Goal: Transaction & Acquisition: Purchase product/service

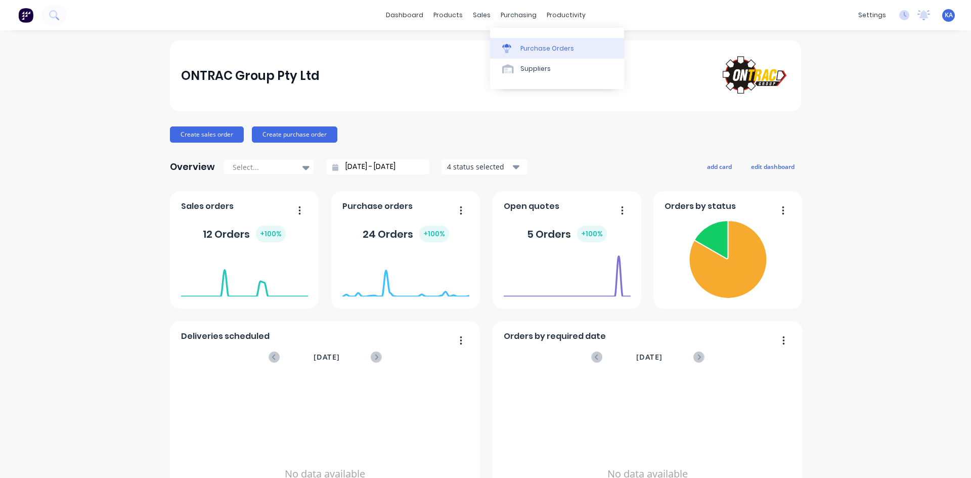
click at [538, 50] on div "Purchase Orders" at bounding box center [547, 48] width 54 height 9
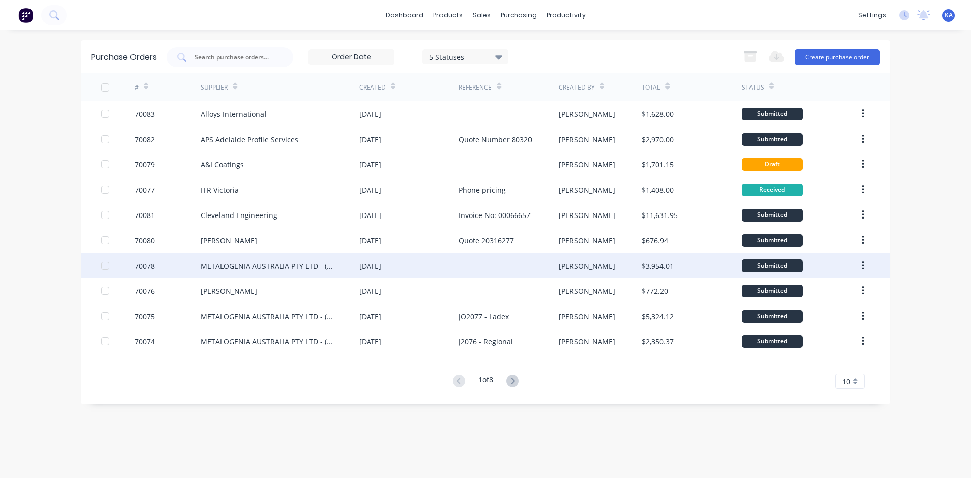
click at [283, 270] on div "METALOGENIA AUSTRALIA PTY LTD - (MTG)" at bounding box center [270, 265] width 138 height 11
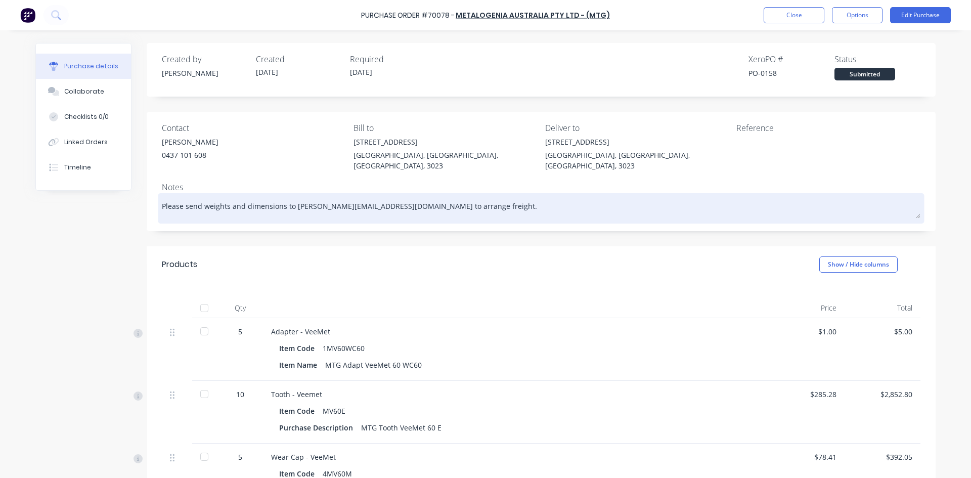
type textarea "x"
drag, startPoint x: 467, startPoint y: 197, endPoint x: 157, endPoint y: 193, distance: 309.4
click at [162, 196] on div "Please send weights and dimensions to [PERSON_NAME][EMAIL_ADDRESS][DOMAIN_NAME]…" at bounding box center [541, 208] width 758 height 25
drag, startPoint x: 161, startPoint y: 193, endPoint x: 316, endPoint y: 191, distance: 155.2
click at [316, 196] on textarea "Please send weights and dimensions to [PERSON_NAME][EMAIL_ADDRESS][DOMAIN_NAME]…" at bounding box center [541, 207] width 758 height 23
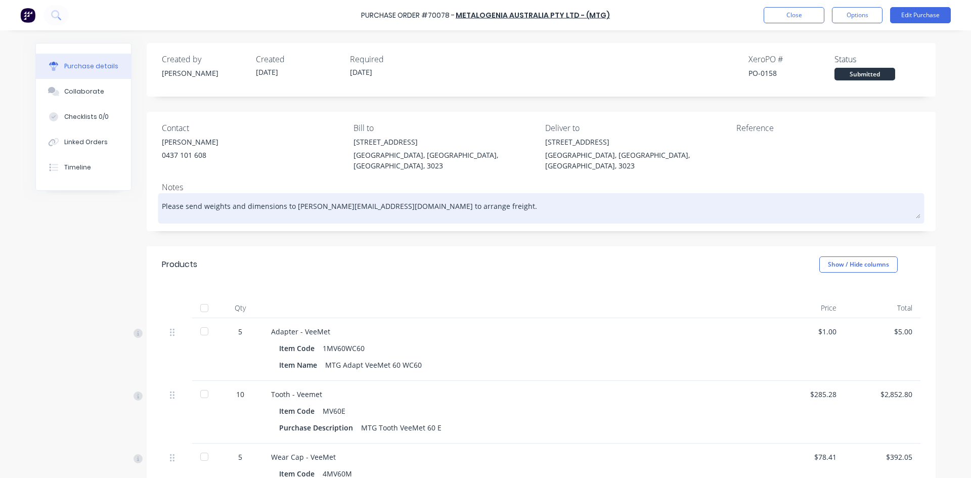
click at [198, 196] on textarea "Please send weights and dimensions to [PERSON_NAME][EMAIL_ADDRESS][DOMAIN_NAME]…" at bounding box center [541, 207] width 758 height 23
drag, startPoint x: 158, startPoint y: 195, endPoint x: 459, endPoint y: 195, distance: 300.3
click at [459, 196] on textarea "Please send weights and dimensions to [PERSON_NAME][EMAIL_ADDRESS][DOMAIN_NAME]…" at bounding box center [541, 207] width 758 height 23
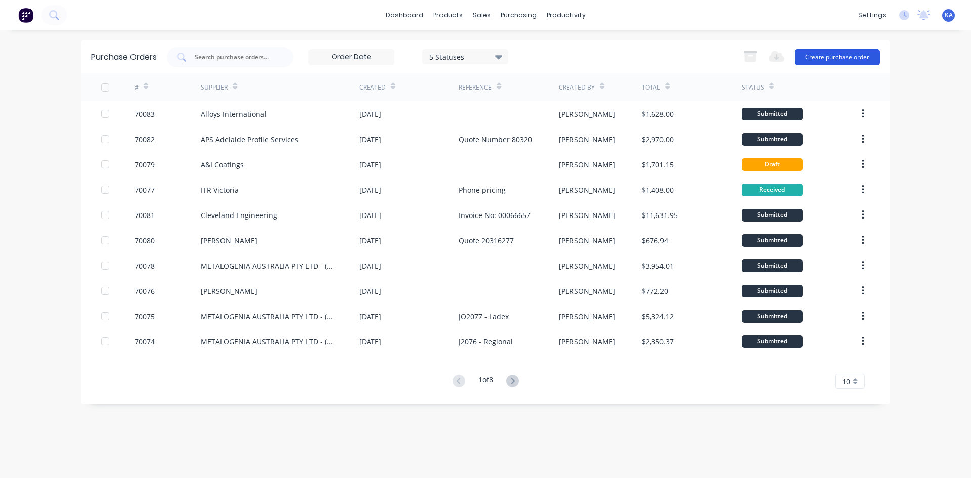
click at [850, 56] on button "Create purchase order" at bounding box center [836, 57] width 85 height 16
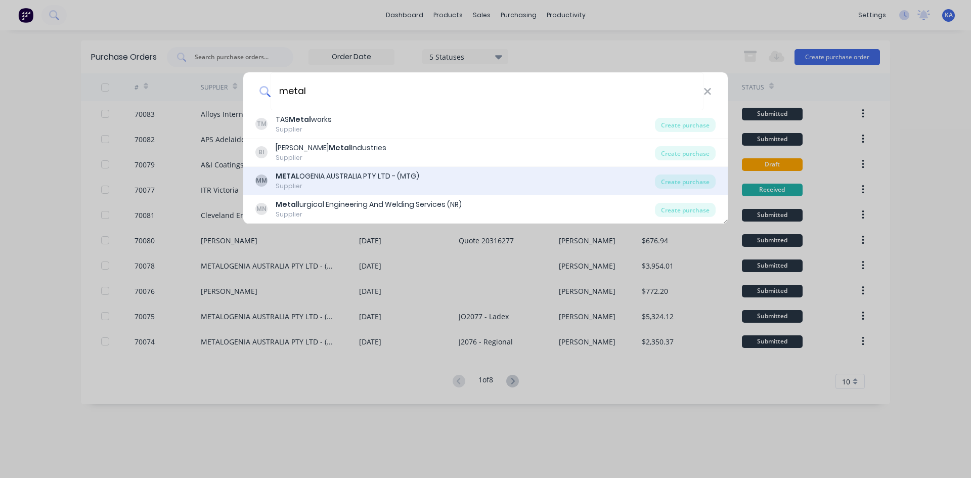
type input "metal"
click at [405, 180] on div "METAL OGENIA AUSTRALIA PTY LTD - (MTG)" at bounding box center [348, 176] width 144 height 11
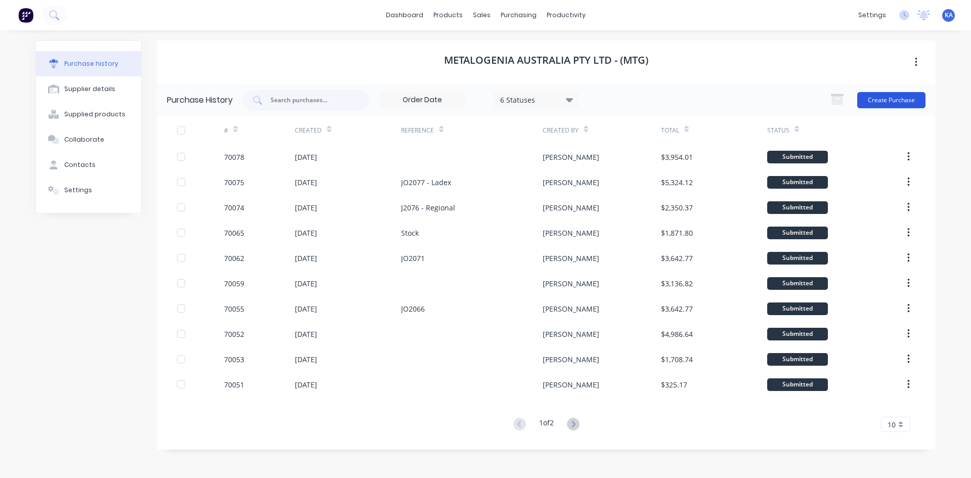
click at [880, 98] on button "Create Purchase" at bounding box center [891, 100] width 68 height 16
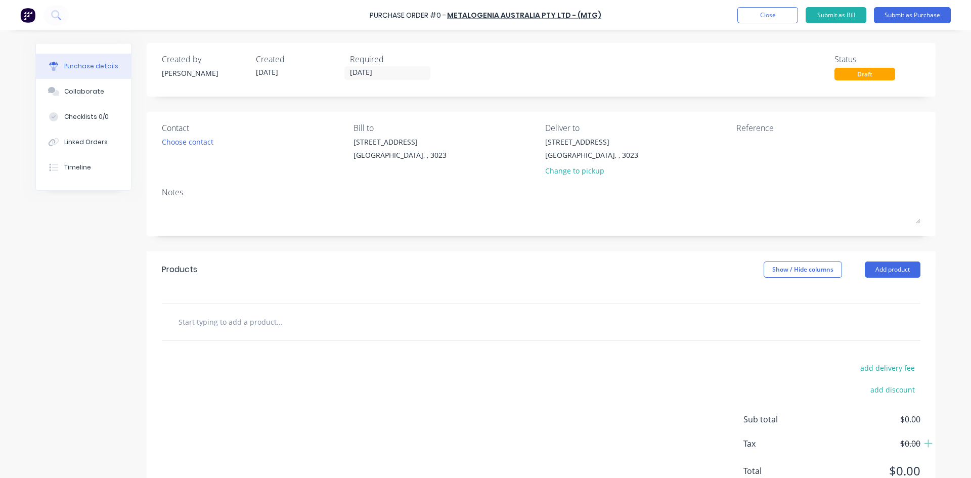
click at [198, 326] on input "text" at bounding box center [279, 321] width 202 height 20
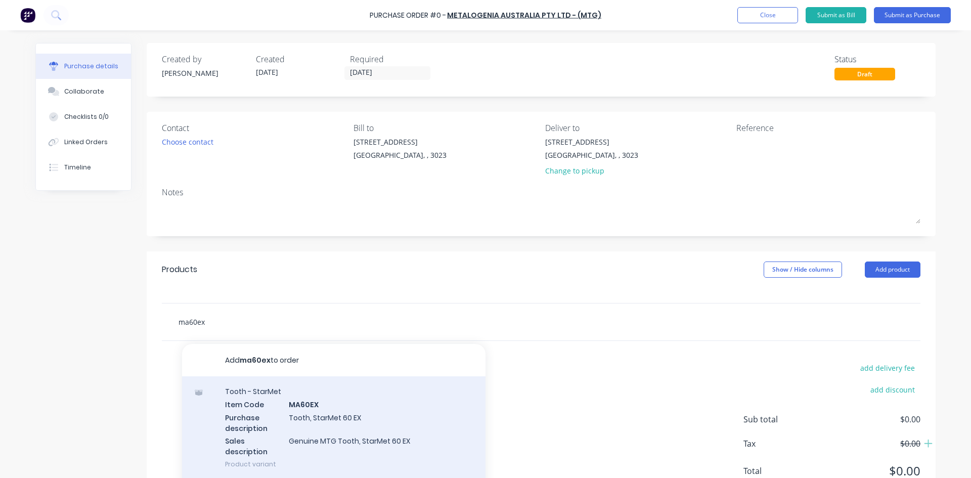
type input "ma60ex"
click at [310, 417] on div "Tooth - StarMet Item Code MA60EX Purchase description Tooth, StarMet 60 EX Sale…" at bounding box center [333, 427] width 303 height 103
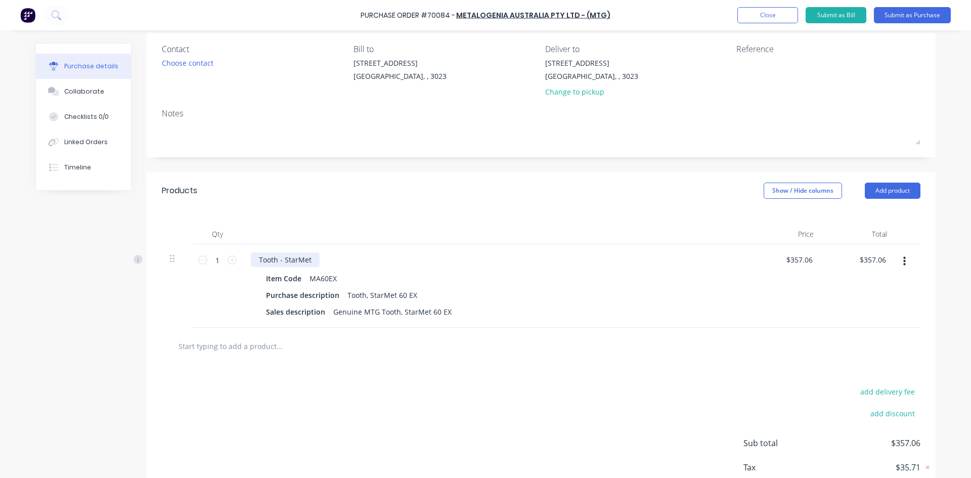
scroll to position [101, 0]
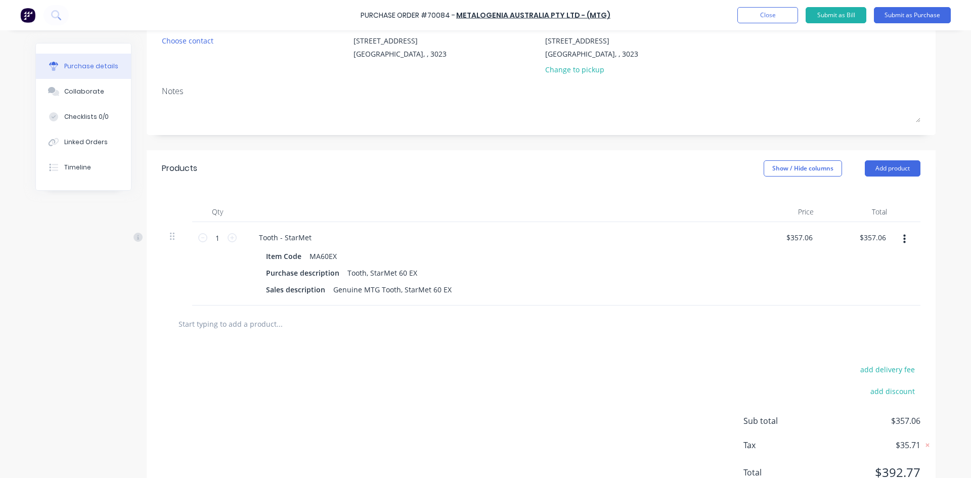
click at [229, 324] on input "text" at bounding box center [279, 323] width 202 height 20
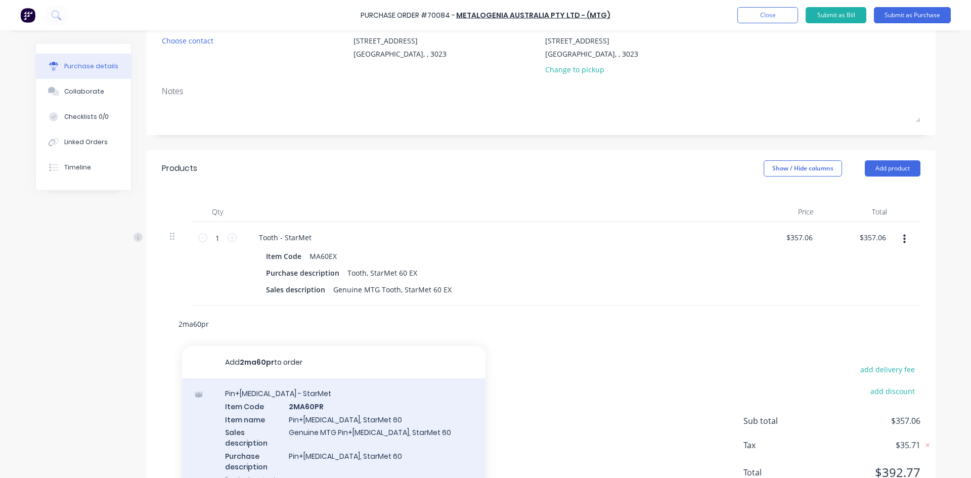
type input "2ma60pr"
click at [272, 405] on div "Pin+[MEDICAL_DATA] - StarMet Item Code 2MA60PR Item name Pin+[MEDICAL_DATA], St…" at bounding box center [333, 436] width 303 height 116
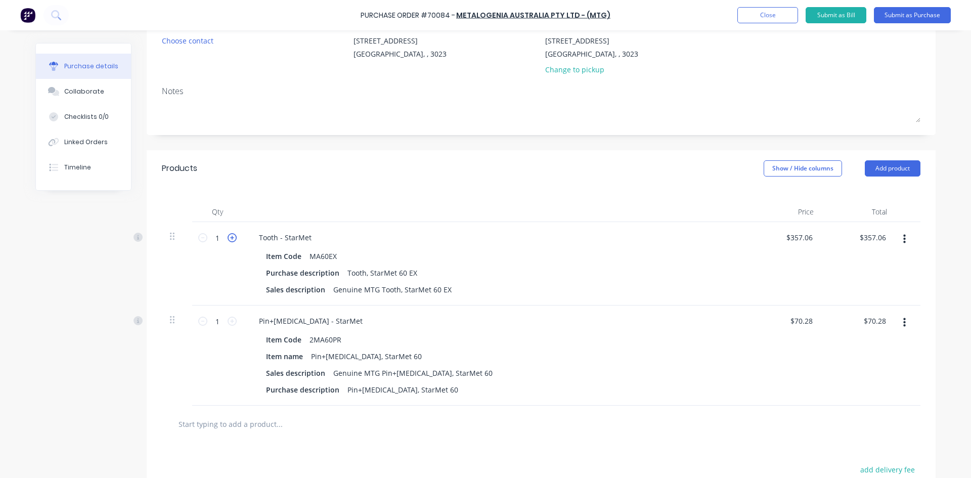
click at [227, 239] on icon at bounding box center [231, 237] width 9 height 9
type input "2"
type input "$714.12"
click at [227, 239] on icon at bounding box center [231, 237] width 9 height 9
type input "3"
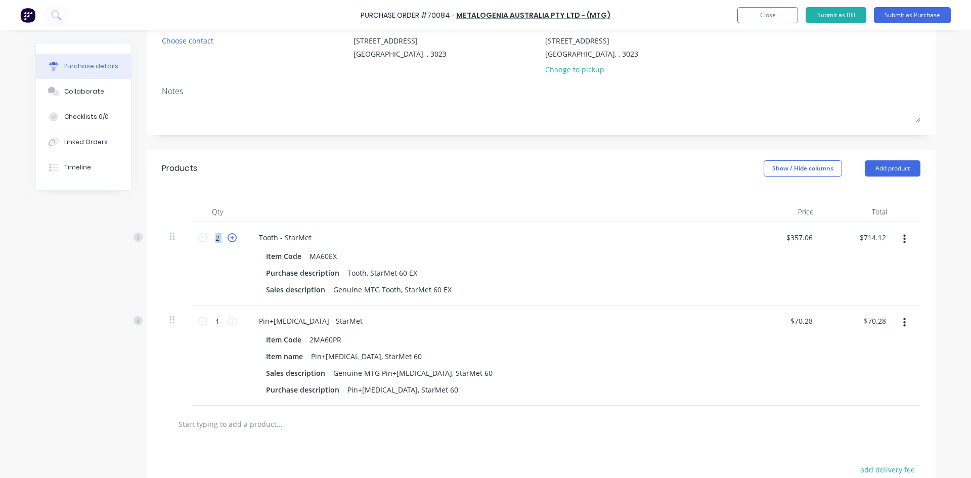
type input "$1,071.18"
click at [227, 239] on icon at bounding box center [231, 237] width 9 height 9
type input "4"
type input "$1,428.24"
click at [227, 239] on icon at bounding box center [231, 237] width 9 height 9
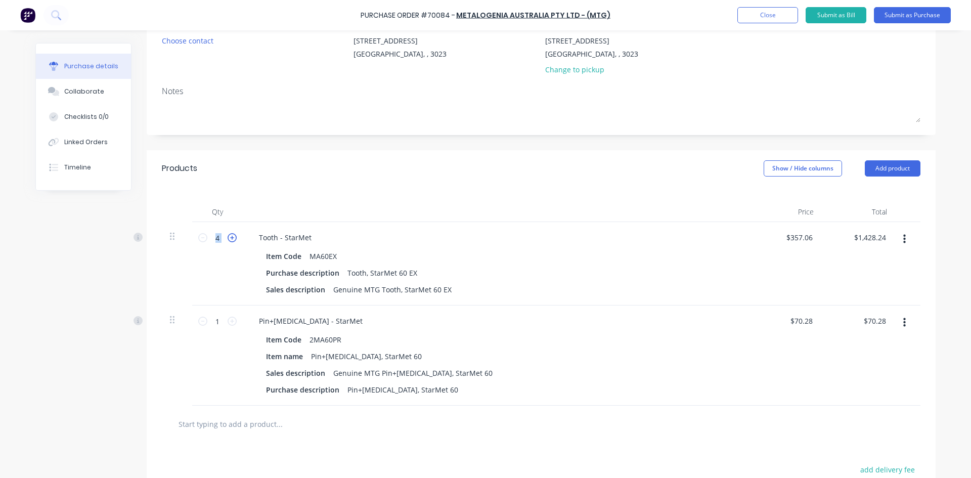
type input "5"
type input "$1,785.30"
click at [227, 326] on div "1 1" at bounding box center [217, 320] width 34 height 15
click at [227, 322] on icon at bounding box center [231, 320] width 9 height 9
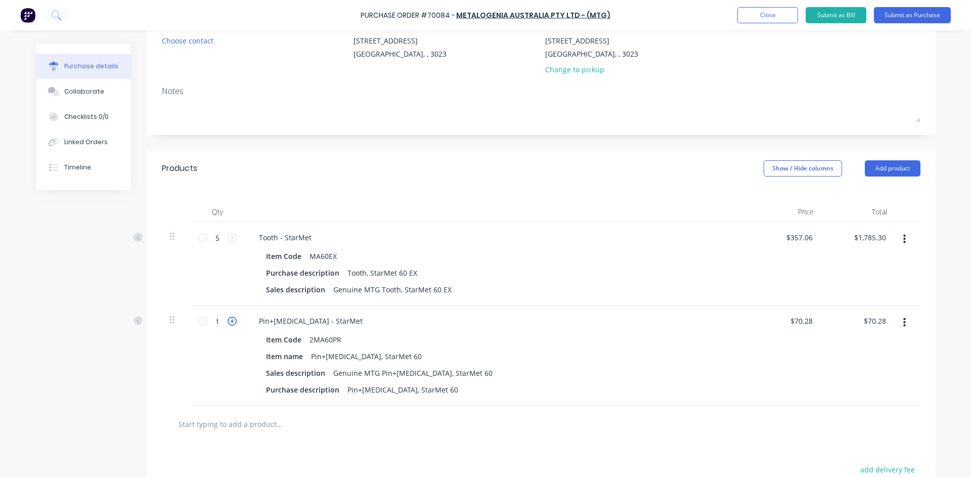
type input "2"
type input "$140.56"
click at [227, 322] on icon at bounding box center [231, 320] width 9 height 9
type input "3"
type input "$210.84"
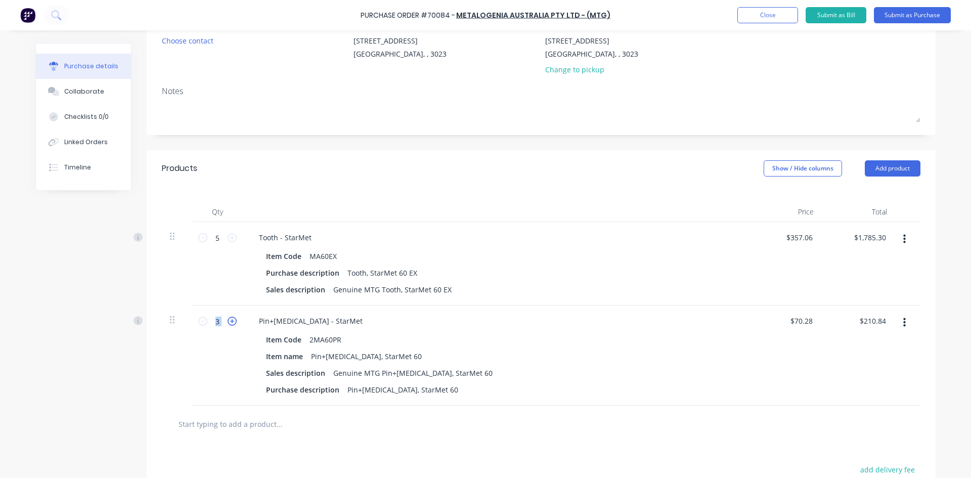
click at [227, 322] on icon at bounding box center [231, 320] width 9 height 9
type input "4"
type input "$281.12"
click at [227, 322] on icon at bounding box center [231, 320] width 9 height 9
type input "5"
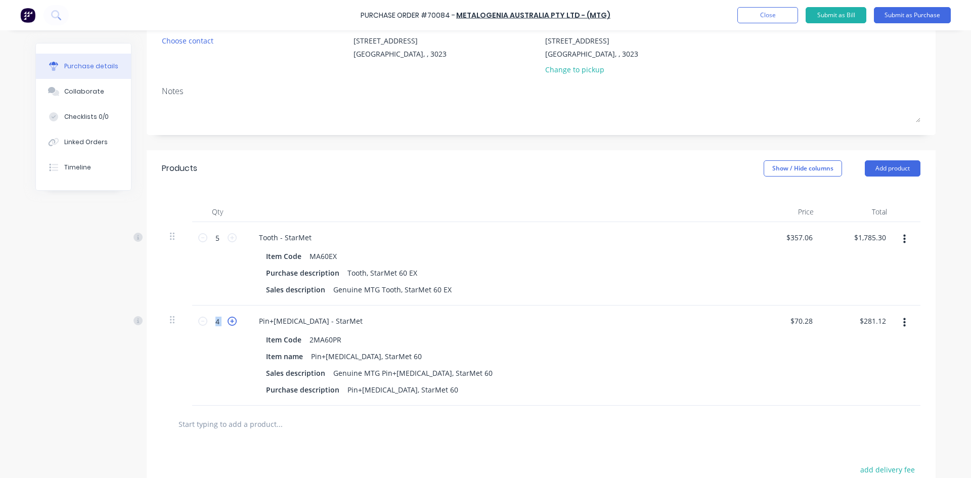
type input "$351.40"
click at [464, 431] on div at bounding box center [321, 424] width 303 height 20
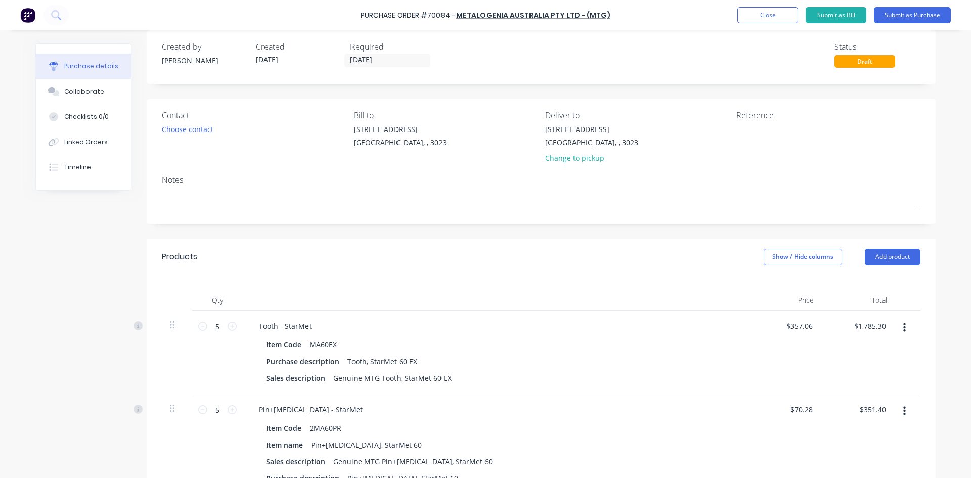
scroll to position [0, 0]
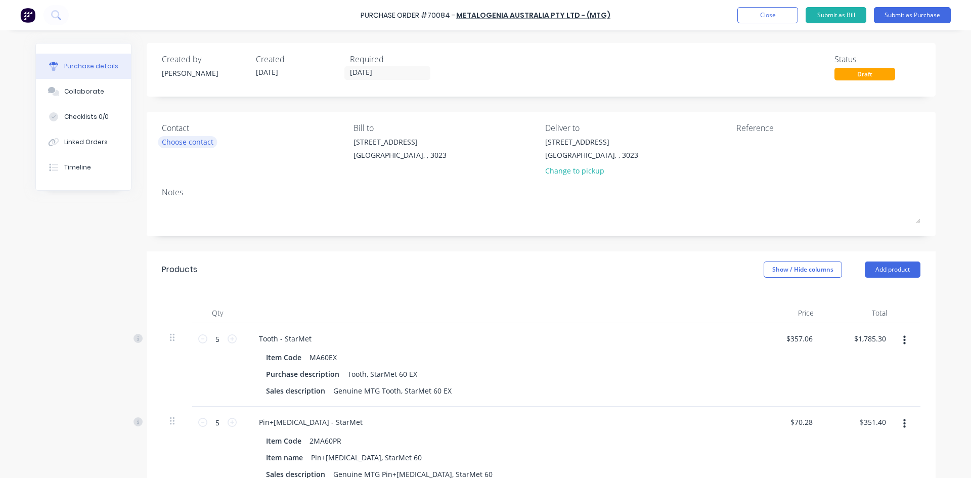
click at [191, 144] on div "Choose contact" at bounding box center [188, 141] width 52 height 11
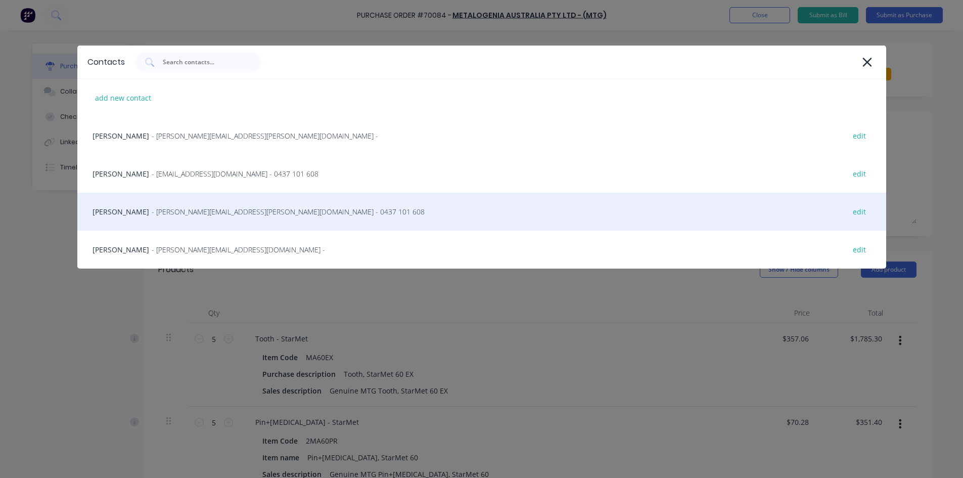
click at [185, 209] on span "- [PERSON_NAME][EMAIL_ADDRESS][PERSON_NAME][DOMAIN_NAME] - 0437 101 608" at bounding box center [288, 211] width 273 height 11
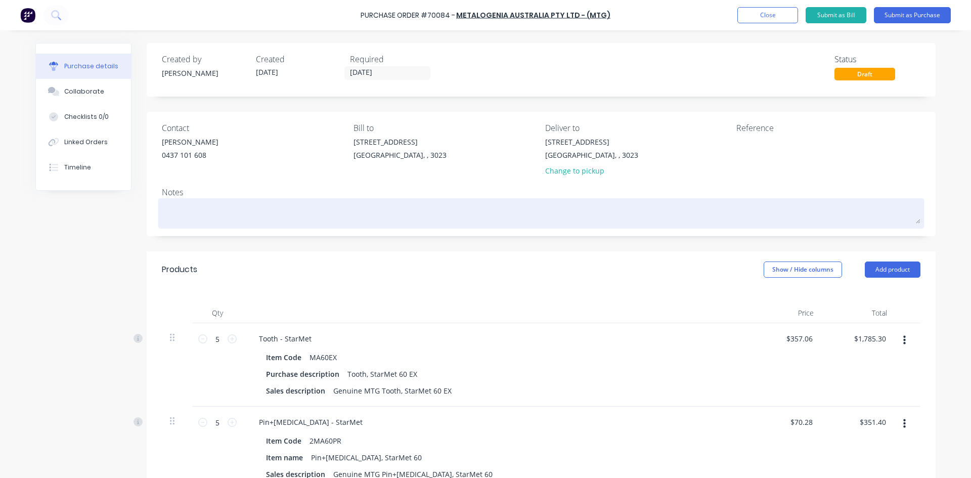
click at [240, 209] on textarea at bounding box center [541, 212] width 758 height 23
paste textarea "Please send weights and dimensions to [PERSON_NAME][EMAIL_ADDRESS][DOMAIN_NAME]…"
type textarea "Please send weights and dimensions to [PERSON_NAME][EMAIL_ADDRESS][DOMAIN_NAME]…"
type textarea "x"
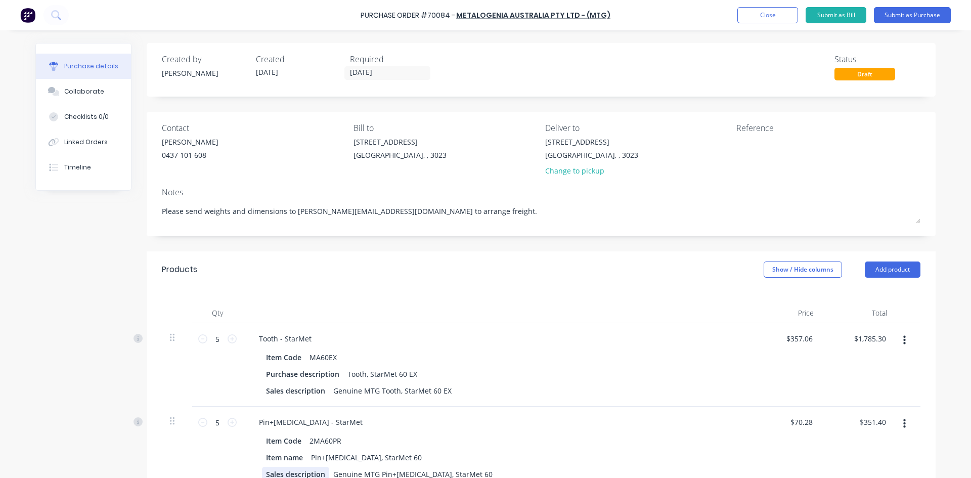
type textarea "Please send weights and dimensions to [PERSON_NAME][EMAIL_ADDRESS][DOMAIN_NAME]…"
type textarea "x"
type textarea "Please send weights and dimensions to [PERSON_NAME][EMAIL_ADDRESS][DOMAIN_NAME]…"
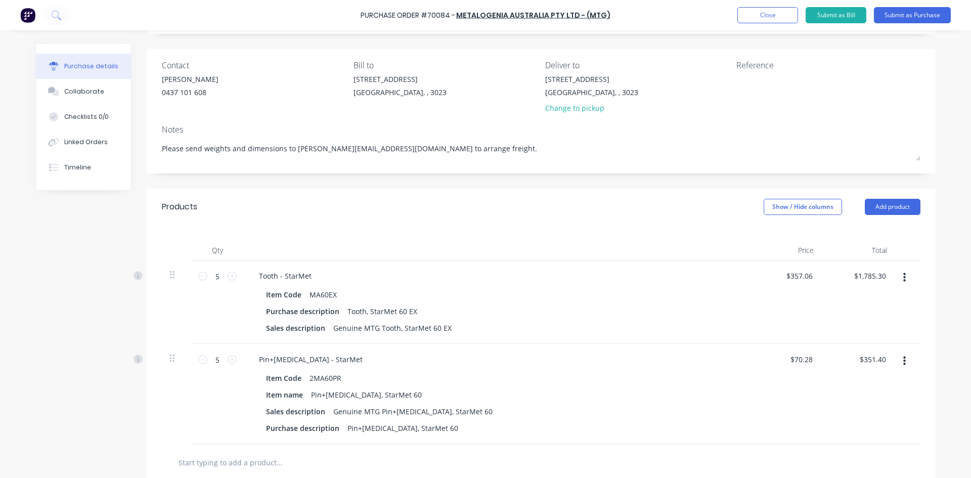
scroll to position [51, 0]
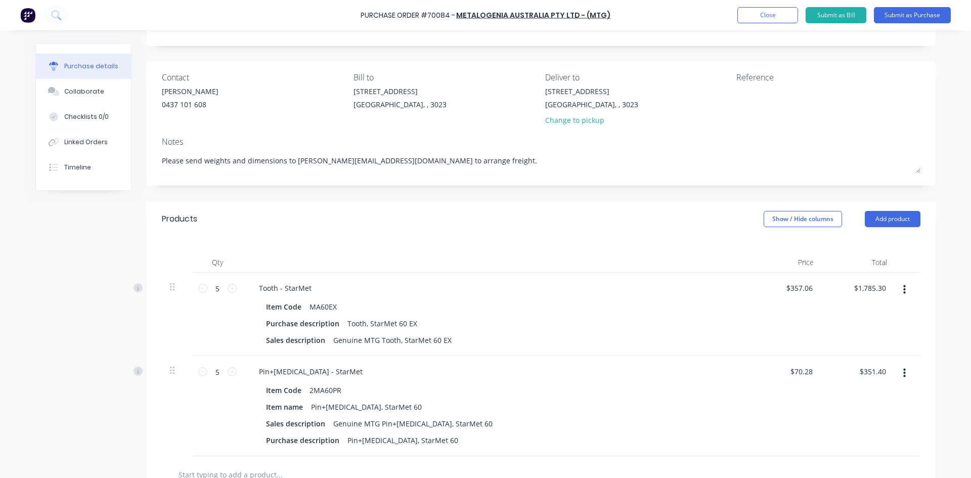
click at [752, 81] on div "Reference" at bounding box center [828, 77] width 184 height 12
click at [748, 94] on textarea at bounding box center [799, 97] width 126 height 23
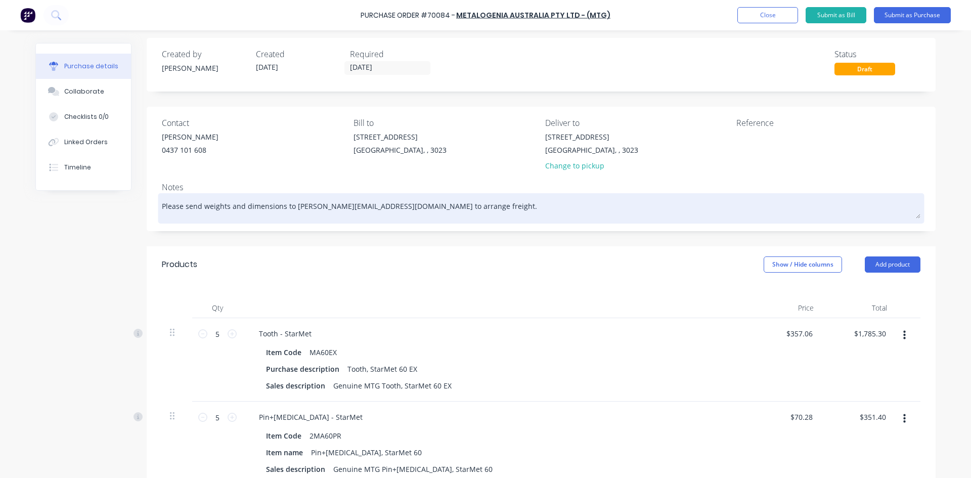
scroll to position [0, 0]
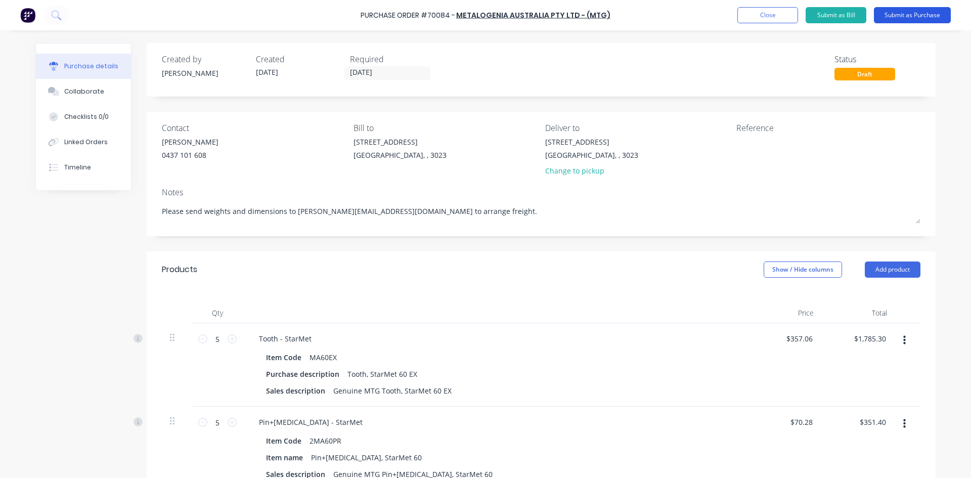
click at [893, 16] on button "Submit as Purchase" at bounding box center [912, 15] width 77 height 16
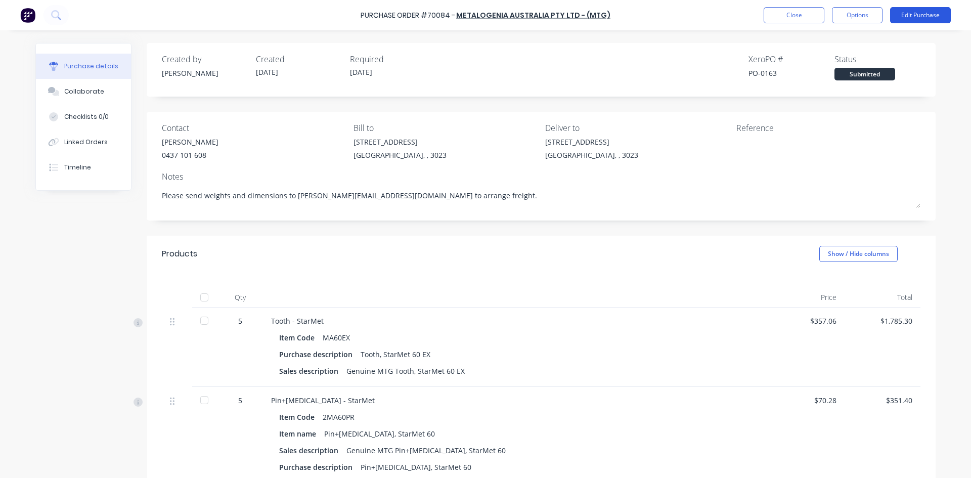
click at [924, 12] on button "Edit Purchase" at bounding box center [920, 15] width 61 height 16
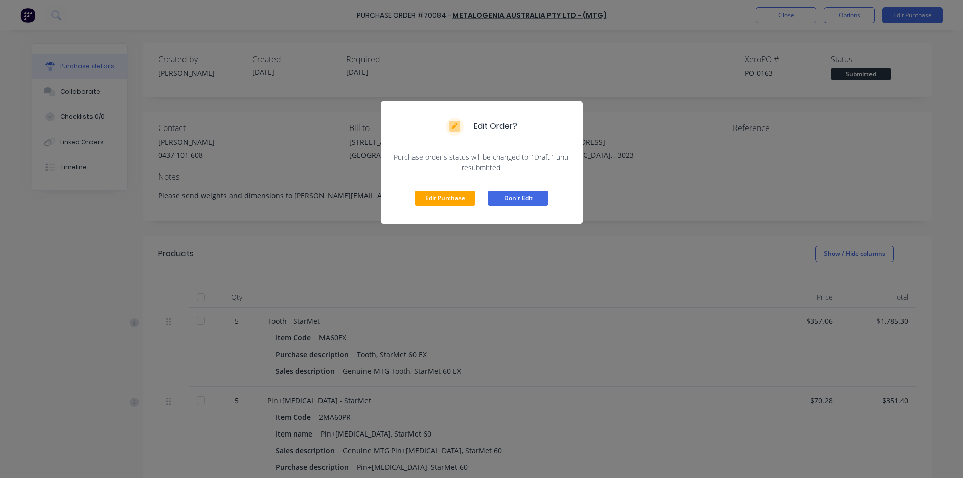
click at [527, 201] on button "Don't Edit" at bounding box center [518, 198] width 61 height 15
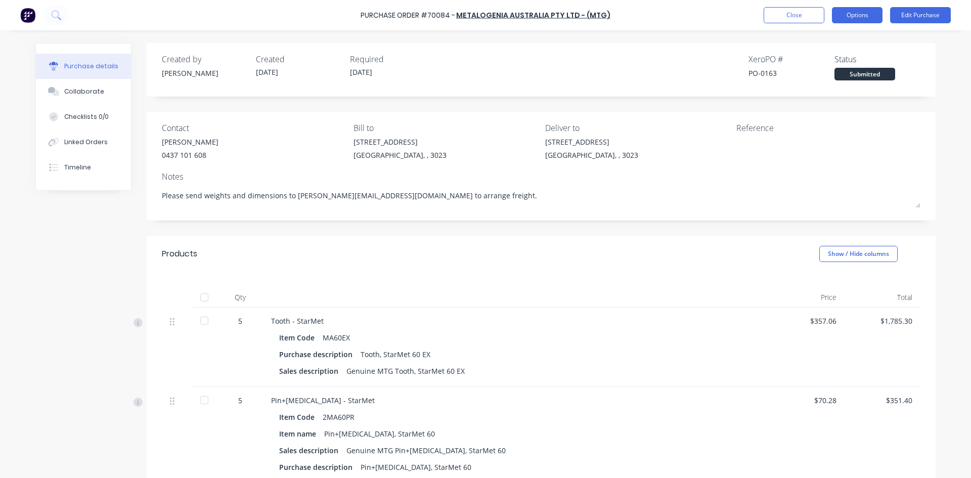
click at [855, 17] on button "Options" at bounding box center [857, 15] width 51 height 16
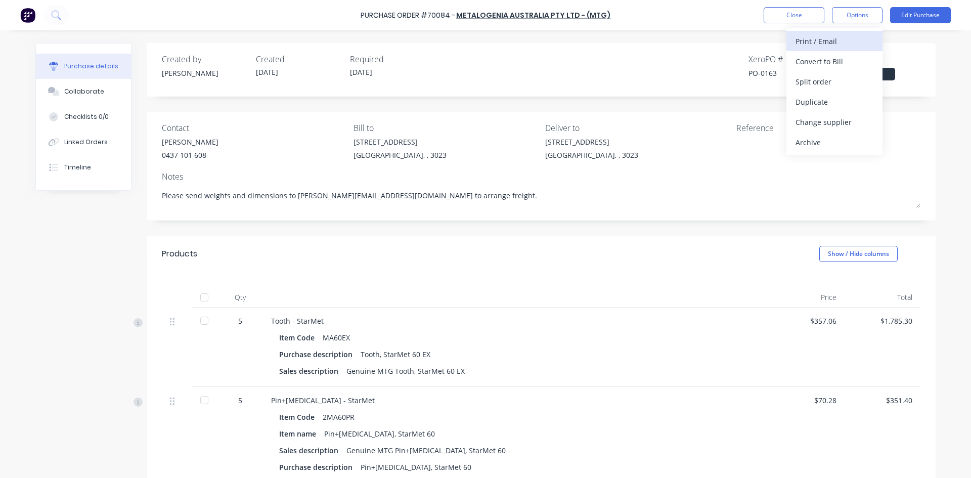
click at [833, 46] on div "Print / Email" at bounding box center [834, 41] width 78 height 15
click at [834, 62] on div "With pricing" at bounding box center [834, 61] width 78 height 15
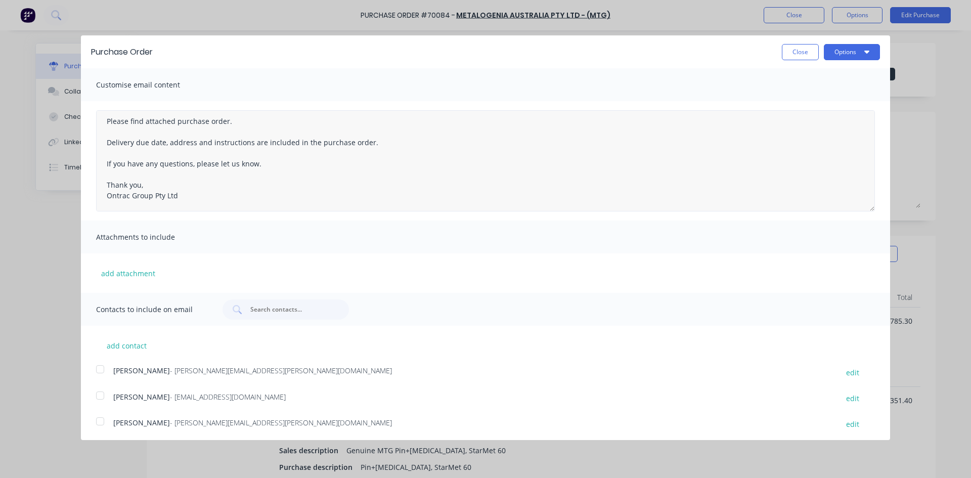
scroll to position [29, 0]
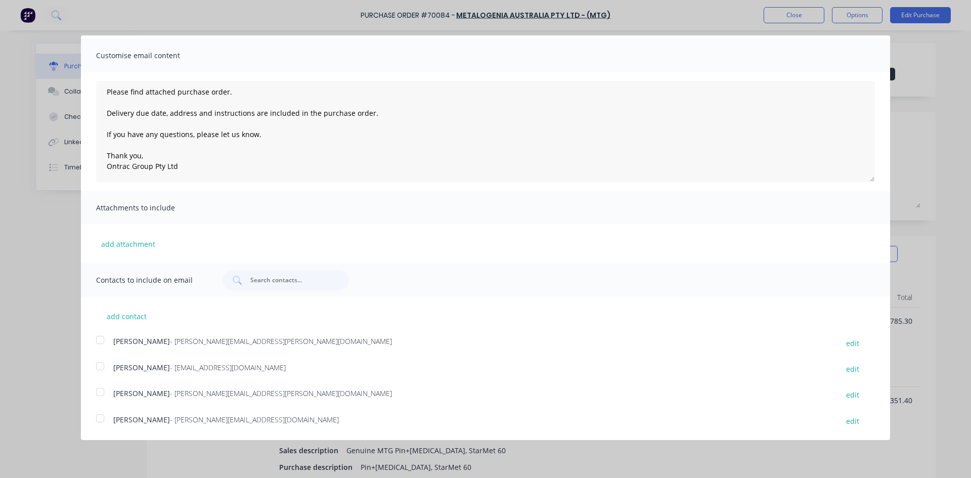
click at [102, 341] on div at bounding box center [100, 340] width 20 height 20
click at [101, 390] on div at bounding box center [100, 392] width 20 height 20
click at [100, 363] on div at bounding box center [100, 366] width 20 height 20
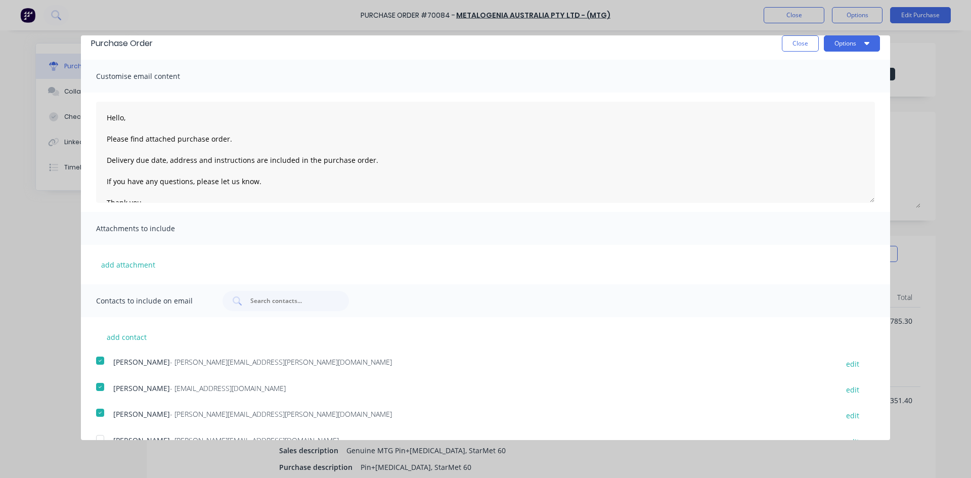
scroll to position [0, 0]
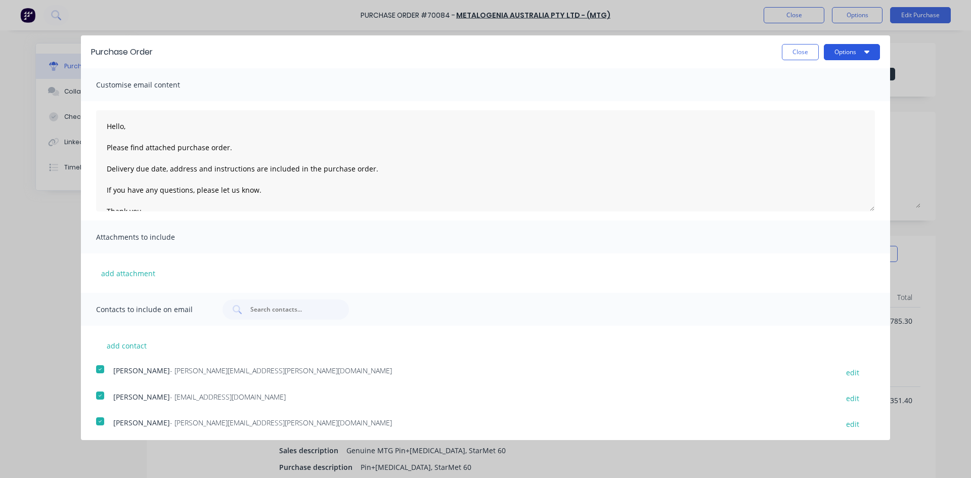
click at [852, 49] on button "Options" at bounding box center [852, 52] width 56 height 16
click at [823, 98] on div "Email" at bounding box center [832, 97] width 78 height 15
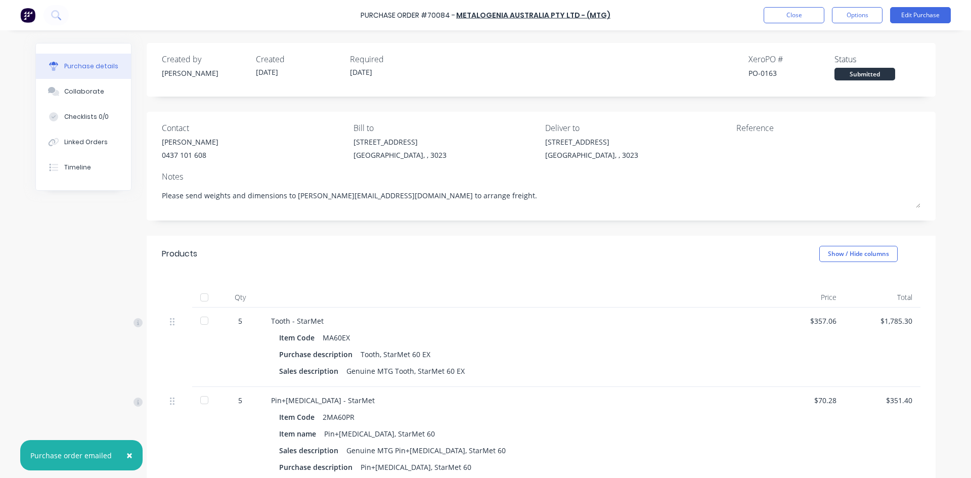
type textarea "x"
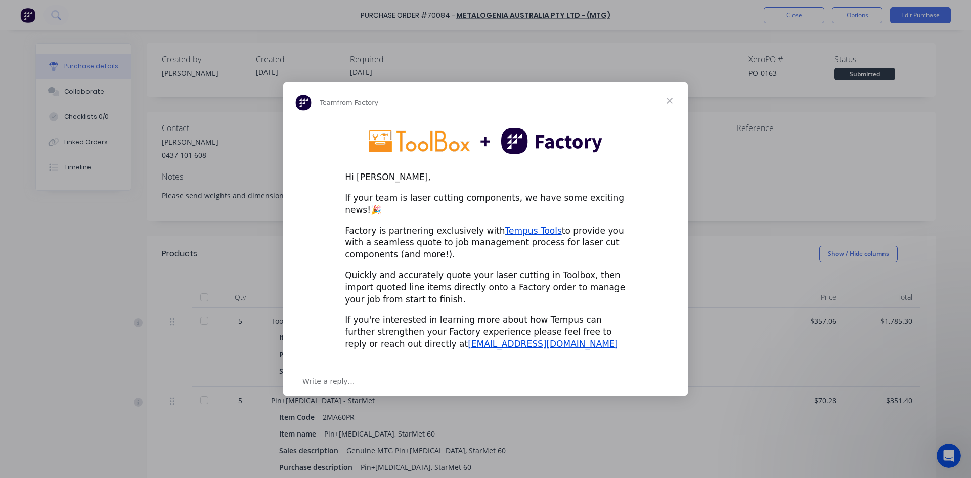
click at [668, 105] on span "Close" at bounding box center [669, 100] width 36 height 36
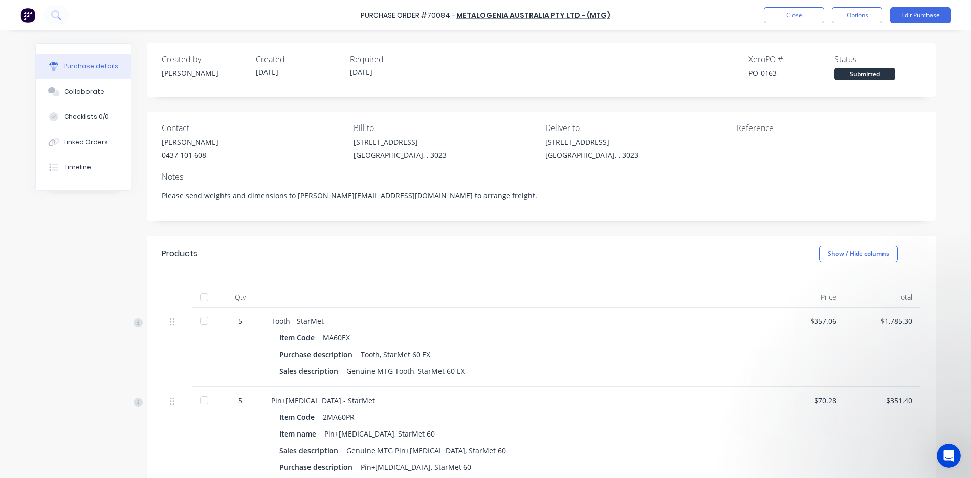
type textarea "x"
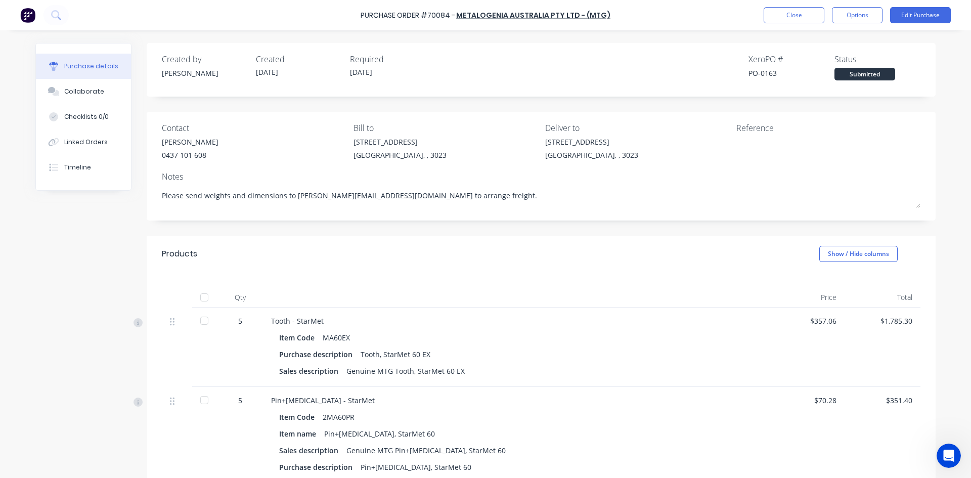
click at [631, 75] on div "Created by [PERSON_NAME] Created [DATE] Required [DATE] Xero PO # PO-0163 Statu…" at bounding box center [541, 66] width 758 height 27
